Goal: Task Accomplishment & Management: Manage account settings

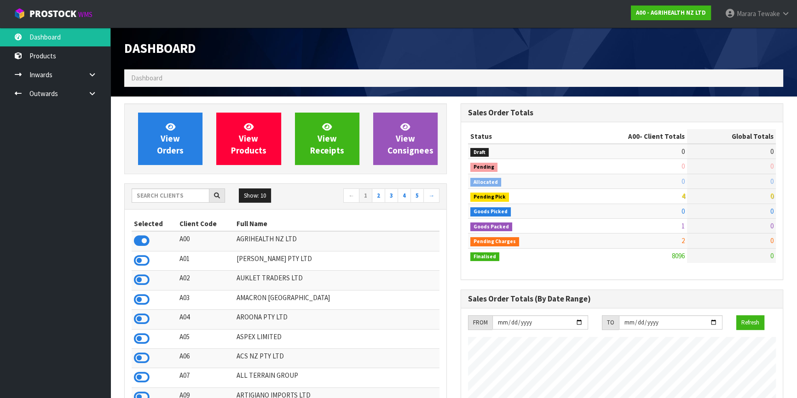
scroll to position [695, 336]
click at [185, 197] on input "text" at bounding box center [171, 196] width 78 height 14
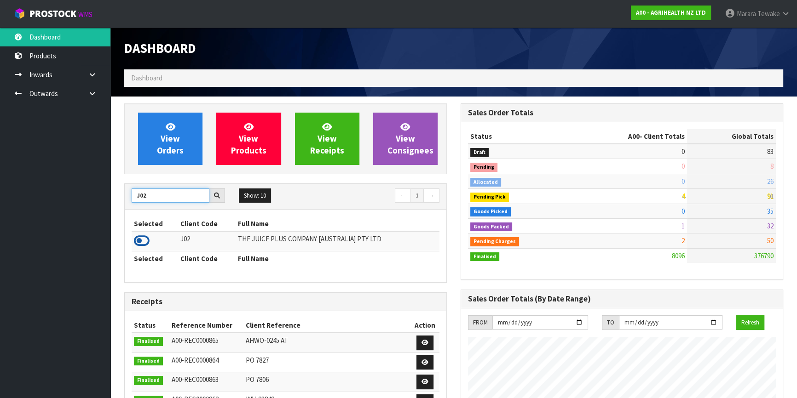
type input "J02"
click at [144, 240] on icon at bounding box center [142, 241] width 16 height 14
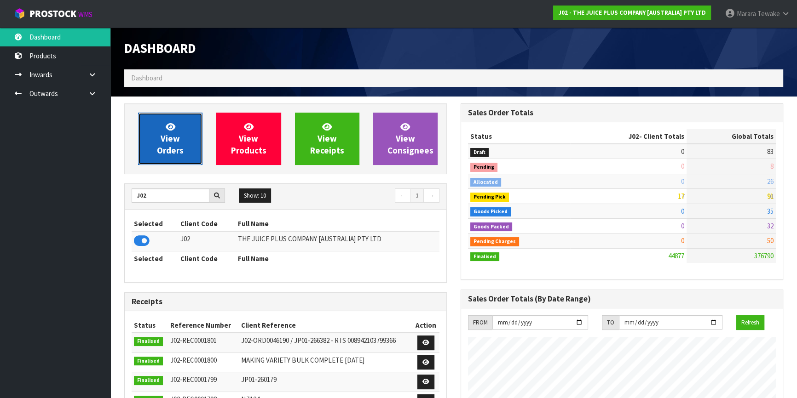
click at [149, 122] on link "View Orders" at bounding box center [170, 139] width 64 height 52
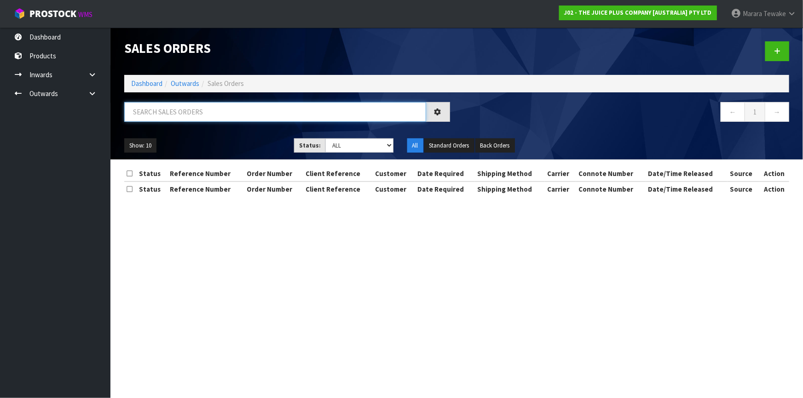
click at [152, 115] on input "text" at bounding box center [275, 112] width 302 height 20
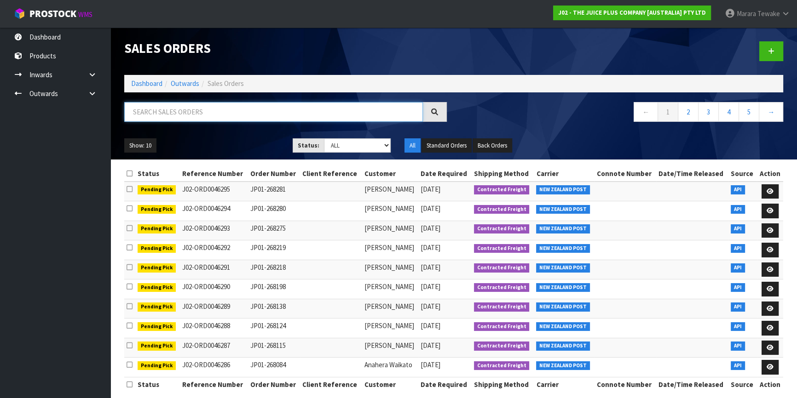
click at [147, 112] on input "text" at bounding box center [273, 112] width 299 height 20
type input "JOB-0407769"
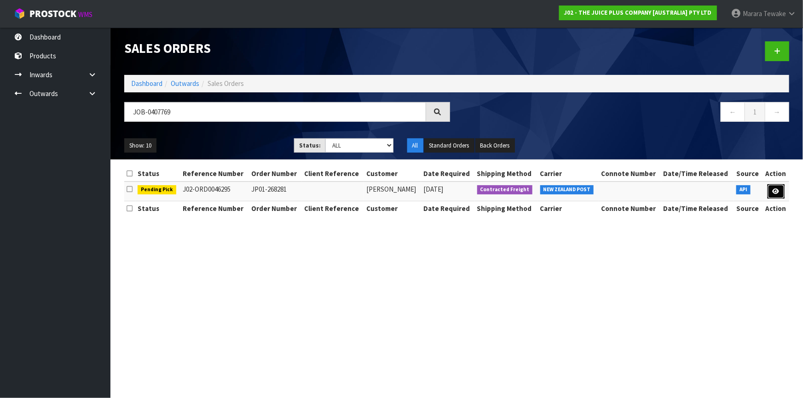
drag, startPoint x: 778, startPoint y: 190, endPoint x: 771, endPoint y: 198, distance: 11.1
click at [778, 190] on icon at bounding box center [775, 192] width 7 height 6
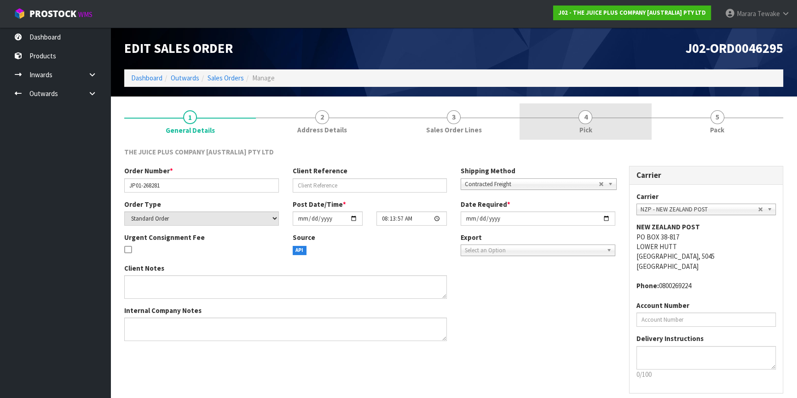
click at [571, 120] on link "4 Pick" at bounding box center [585, 121] width 132 height 36
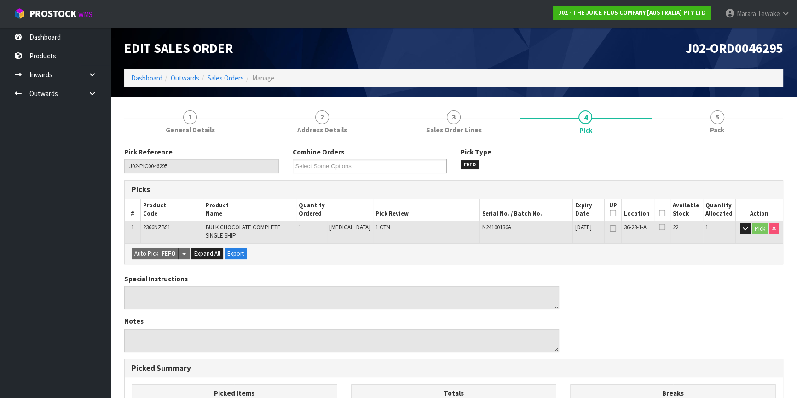
click at [662, 214] on icon at bounding box center [662, 213] width 6 height 0
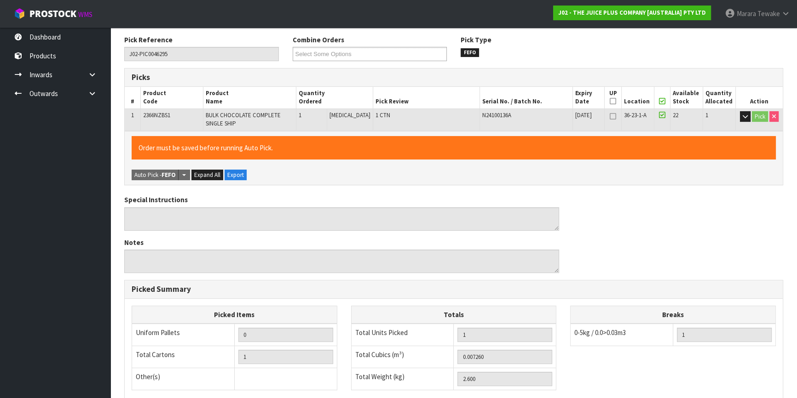
scroll to position [246, 0]
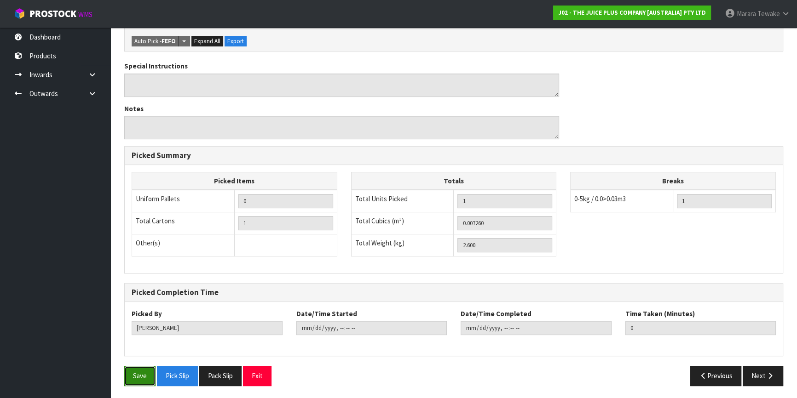
click at [138, 377] on button "Save" at bounding box center [139, 376] width 31 height 20
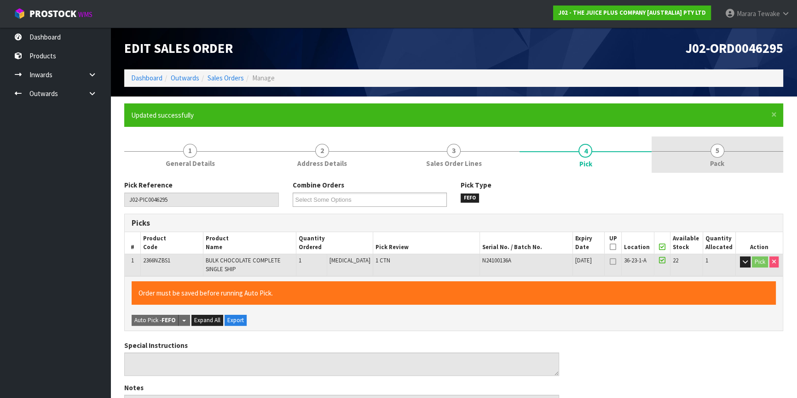
type input "Marara Tewake"
type input "2025-08-15T10:46:12"
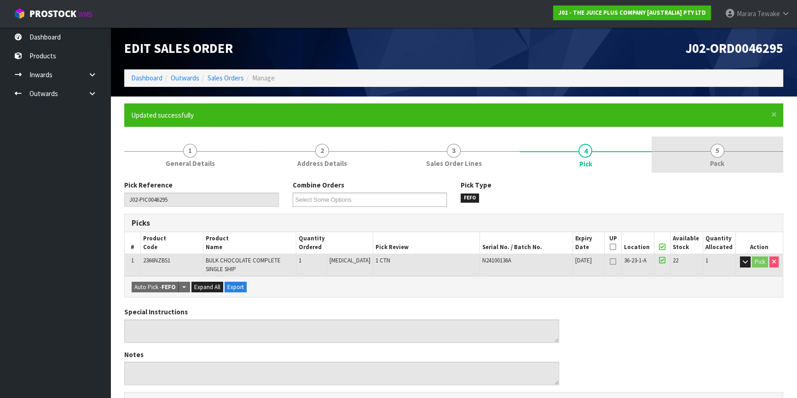
click at [712, 161] on span "Pack" at bounding box center [717, 164] width 14 height 10
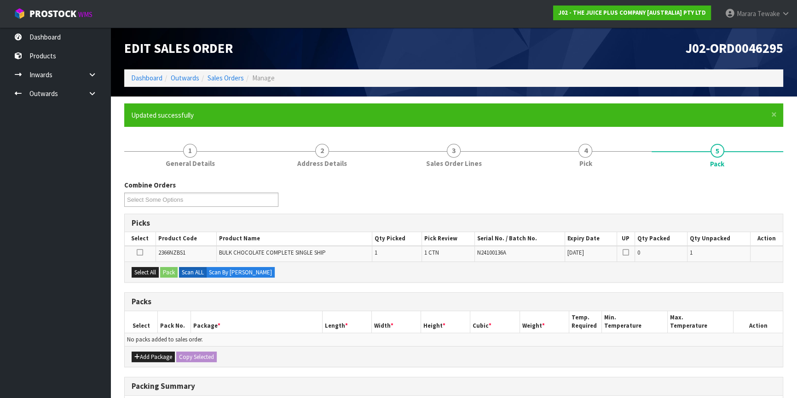
scroll to position [138, 0]
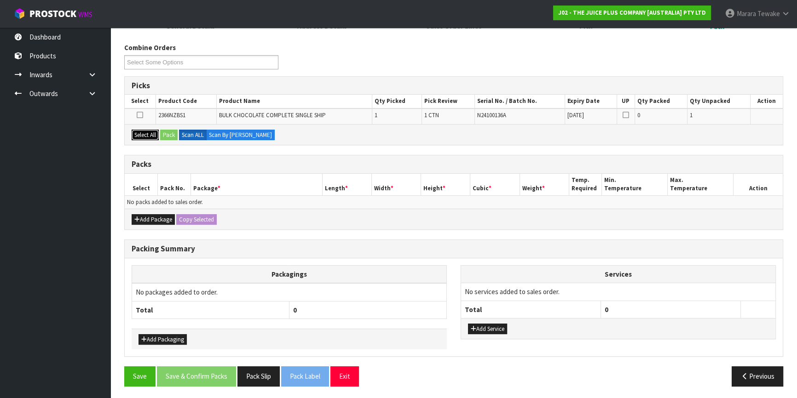
click at [138, 130] on button "Select All" at bounding box center [145, 135] width 27 height 11
drag, startPoint x: 171, startPoint y: 133, endPoint x: 185, endPoint y: 140, distance: 16.3
click at [171, 133] on button "Pack" at bounding box center [168, 135] width 17 height 11
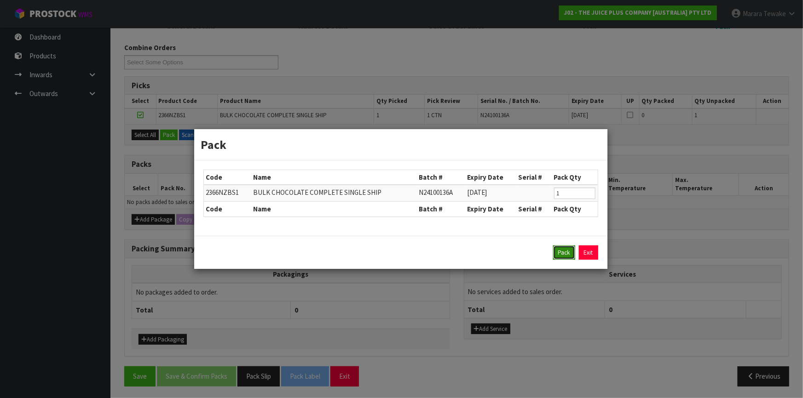
click at [566, 254] on button "Pack" at bounding box center [564, 253] width 22 height 15
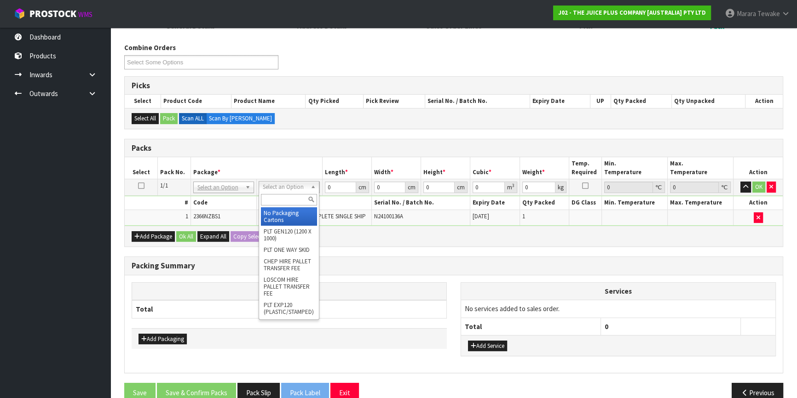
click at [290, 195] on input "text" at bounding box center [289, 199] width 56 height 11
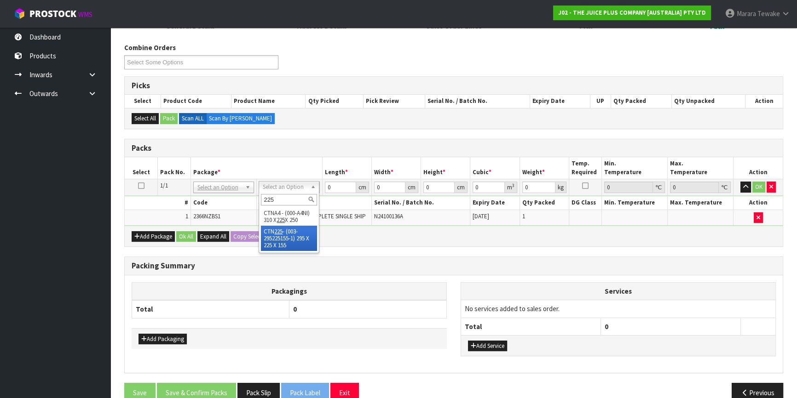
type input "225"
type input "29.5"
type input "22.5"
type input "15.5"
type input "0.010288"
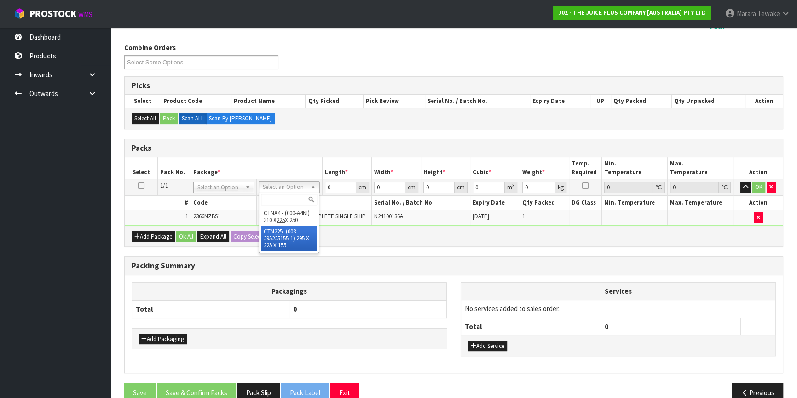
type input "2.8"
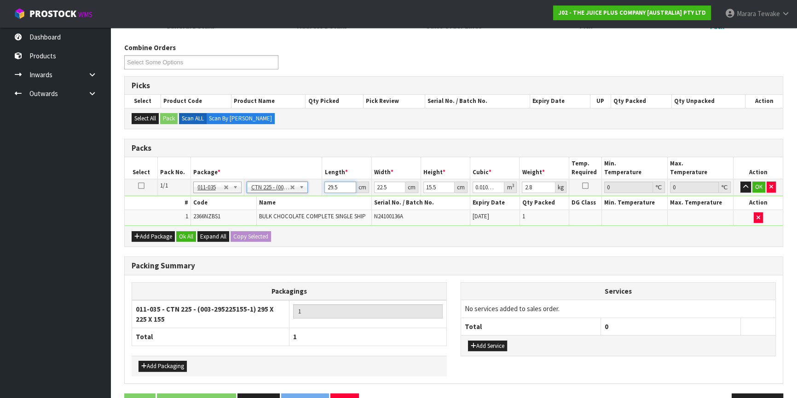
drag, startPoint x: 339, startPoint y: 190, endPoint x: 311, endPoint y: 175, distance: 31.7
click at [324, 183] on input "29.5" at bounding box center [339, 187] width 31 height 11
type input "3"
type input "0.001046"
type input "31"
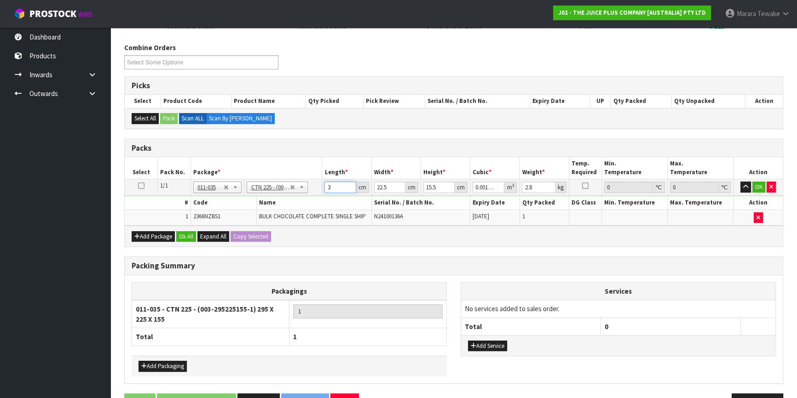
type input "0.010811"
type input "31"
type input "2"
type input "0.000961"
type input "24"
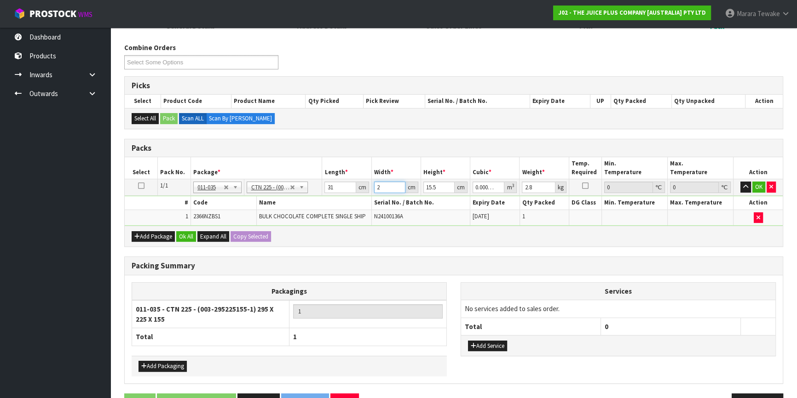
type input "0.011532"
type input "24"
type input "1"
type input "0.000744"
type input "17"
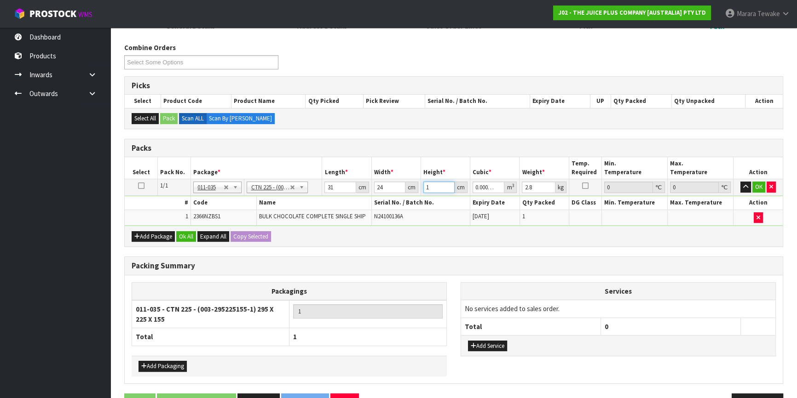
type input "0.012648"
type input "17"
type input "3"
click at [740, 182] on button "button" at bounding box center [745, 187] width 11 height 11
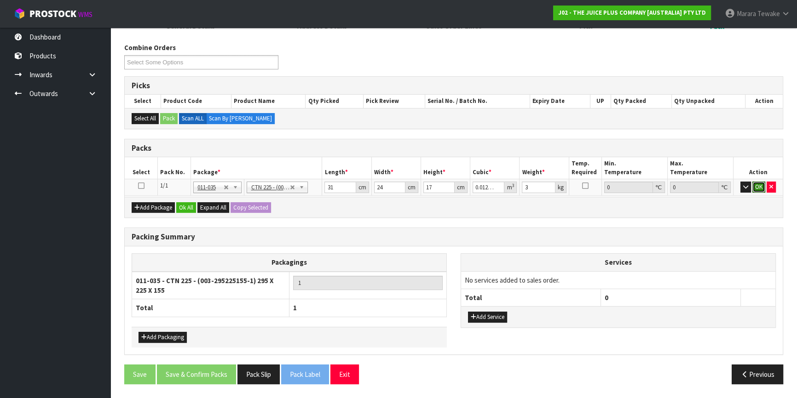
click button "OK" at bounding box center [758, 187] width 13 height 11
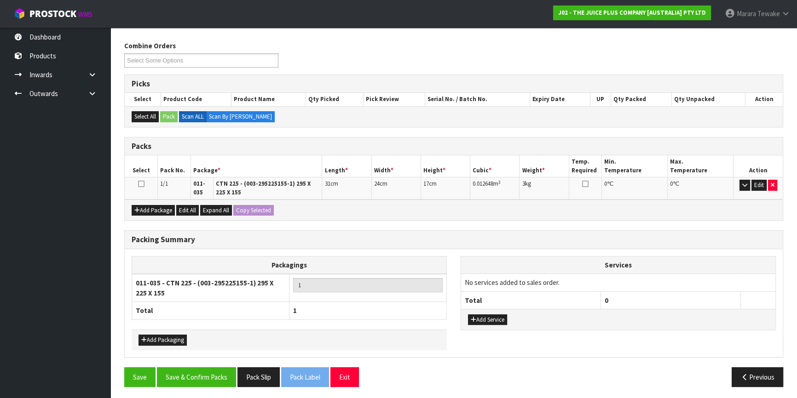
scroll to position [140, 0]
click at [186, 370] on button "Save & Confirm Packs" at bounding box center [196, 377] width 79 height 20
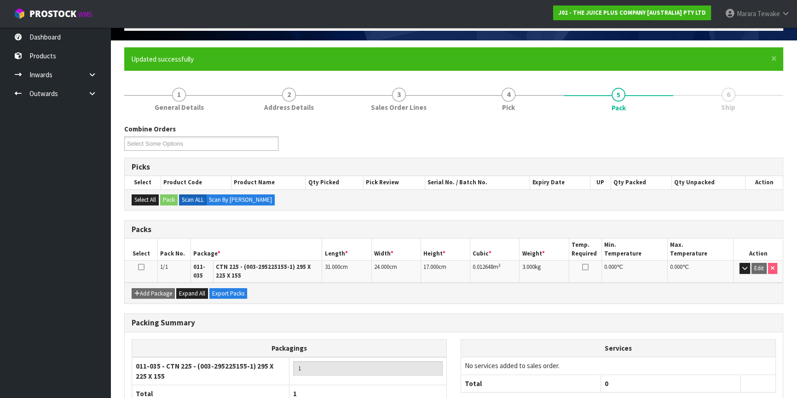
scroll to position [120, 0]
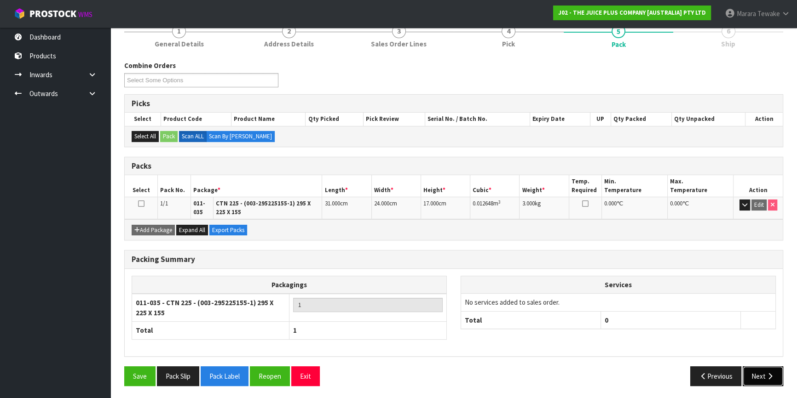
click at [762, 377] on button "Next" at bounding box center [762, 377] width 40 height 20
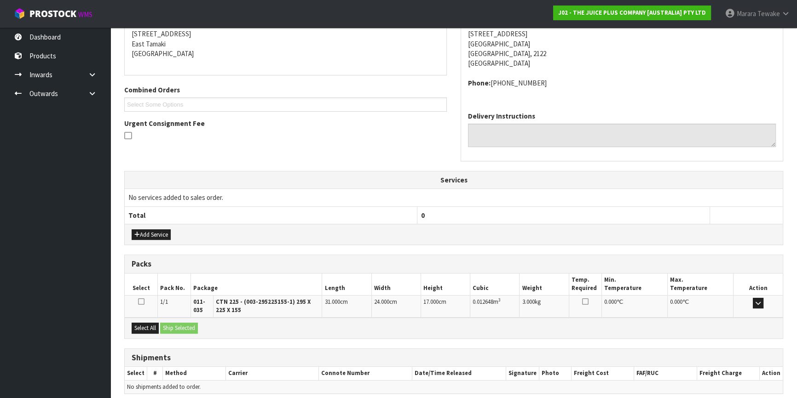
scroll to position [224, 0]
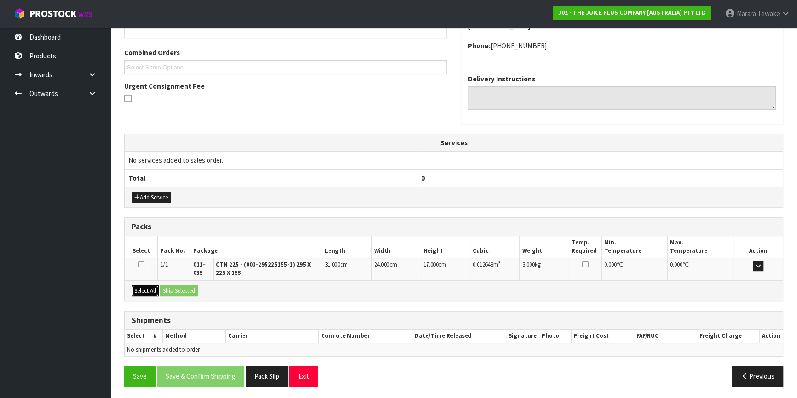
click at [147, 291] on button "Select All" at bounding box center [145, 291] width 27 height 11
click at [178, 290] on button "Ship Selected" at bounding box center [179, 291] width 38 height 11
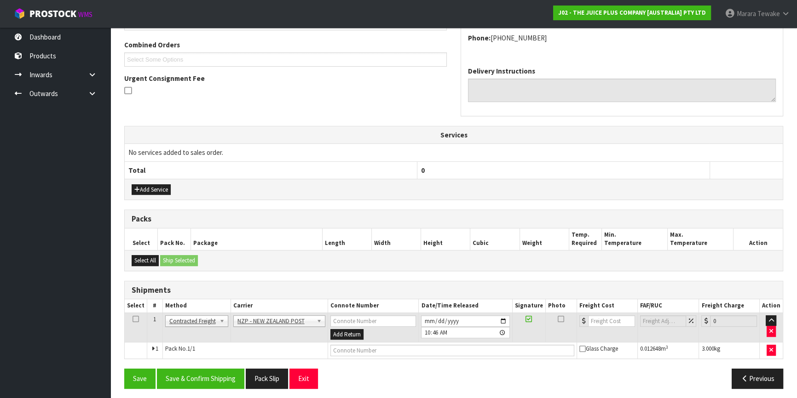
scroll to position [235, 0]
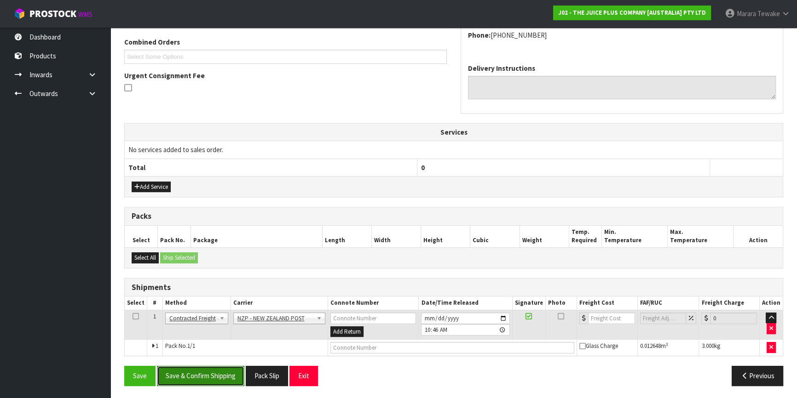
click at [236, 371] on button "Save & Confirm Shipping" at bounding box center [200, 376] width 87 height 20
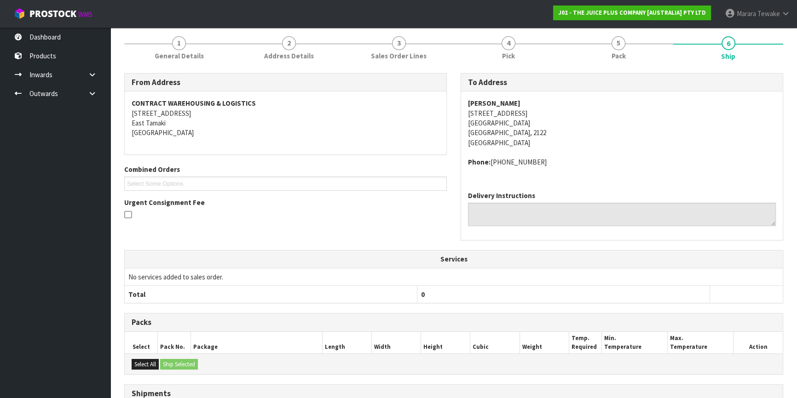
scroll to position [221, 0]
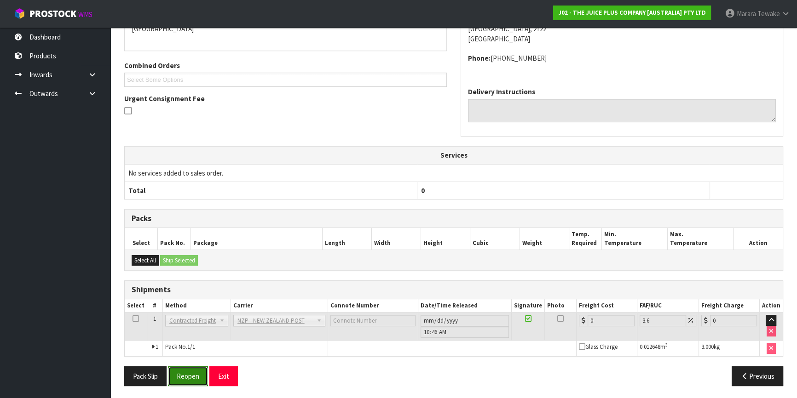
click at [193, 373] on button "Reopen" at bounding box center [188, 377] width 40 height 20
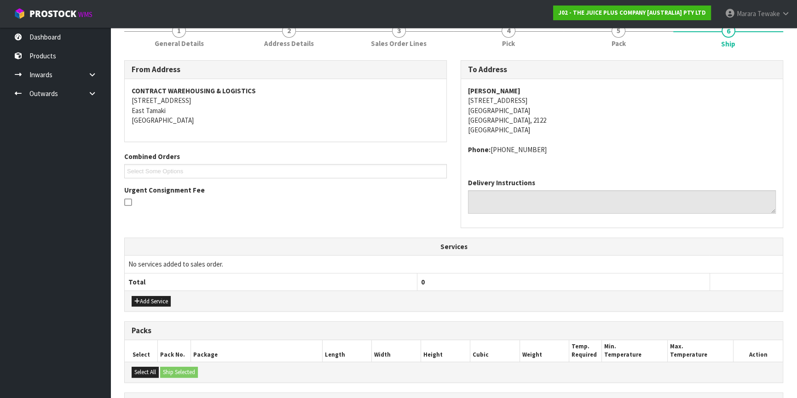
scroll to position [235, 0]
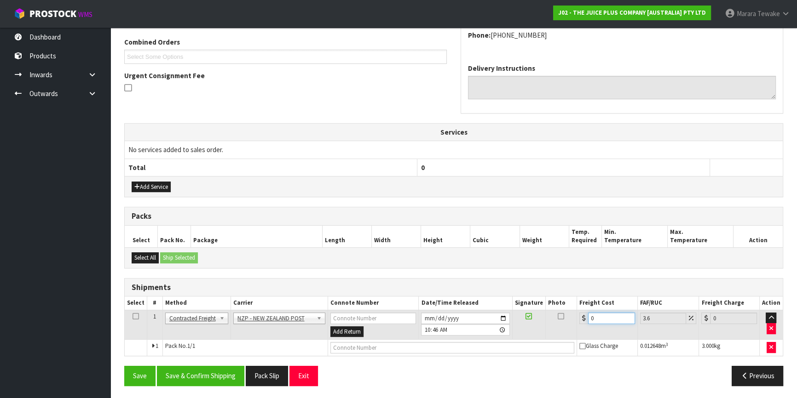
drag, startPoint x: 603, startPoint y: 314, endPoint x: 562, endPoint y: 296, distance: 44.7
click at [567, 299] on table "Select # Method Carrier Connote Number Date/Time Released Signature Photo Freig…" at bounding box center [454, 326] width 658 height 59
type input "4"
type input "4.14"
type input "4.3"
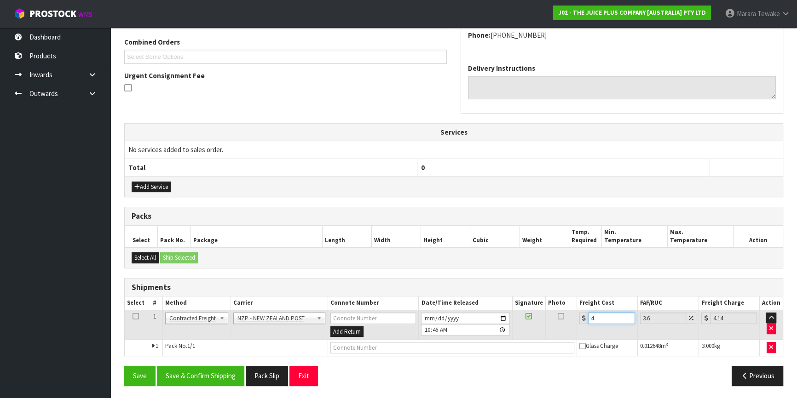
type input "4.45"
type input "4.33"
type input "4.49"
type input "4.33"
click at [218, 374] on button "Save & Confirm Shipping" at bounding box center [200, 376] width 87 height 20
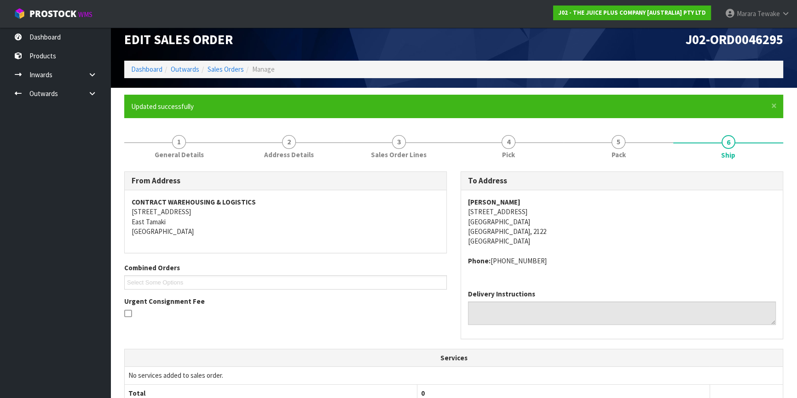
scroll to position [0, 0]
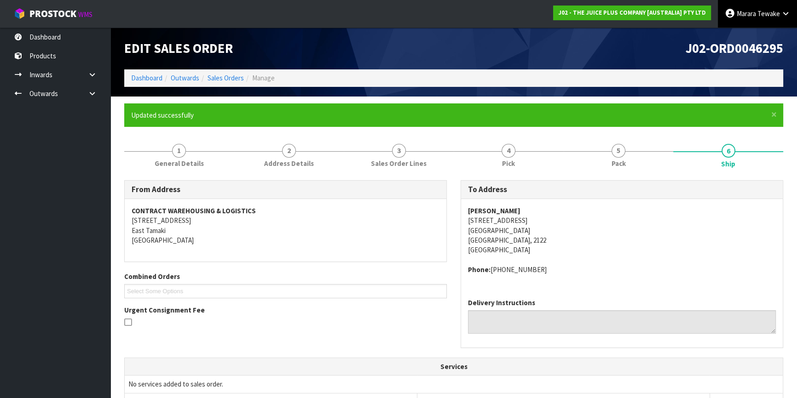
click at [760, 19] on link "Marara Tewake" at bounding box center [757, 14] width 79 height 28
click at [758, 39] on link "Logout" at bounding box center [760, 36] width 73 height 12
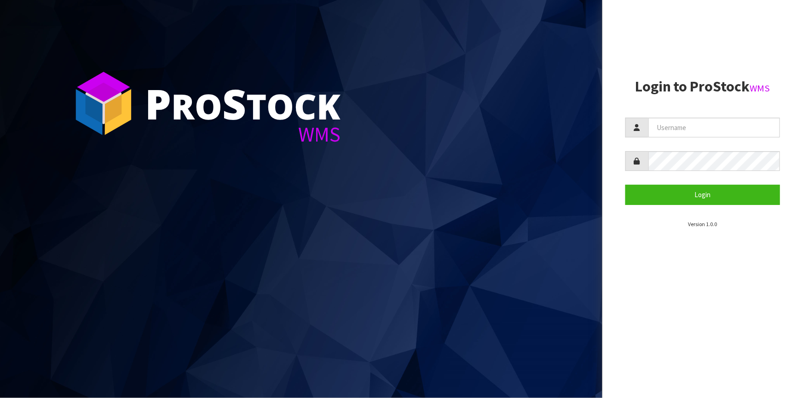
drag, startPoint x: 673, startPoint y: 138, endPoint x: 689, endPoint y: 123, distance: 21.5
click at [673, 139] on form "Login" at bounding box center [702, 161] width 155 height 87
click at [689, 121] on input "text" at bounding box center [714, 128] width 132 height 20
type input "[PERSON_NAME]"
click at [625, 185] on button "Login" at bounding box center [702, 195] width 155 height 20
